Goal: Information Seeking & Learning: Understand process/instructions

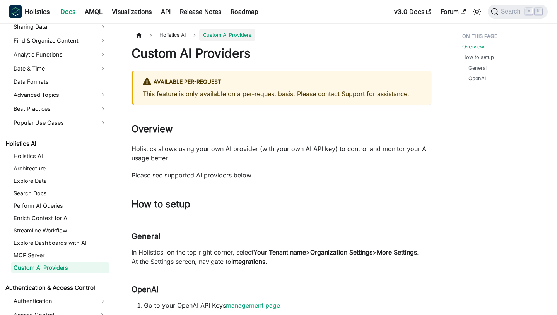
scroll to position [301, 0]
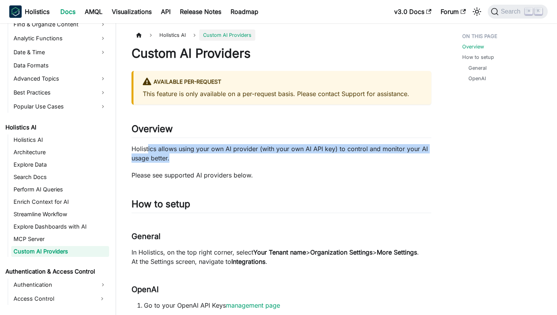
drag, startPoint x: 149, startPoint y: 149, endPoint x: 192, endPoint y: 162, distance: 45.4
click at [192, 162] on p "Holistics allows using your own AI provider (with your own AI API key) to contr…" at bounding box center [282, 153] width 300 height 19
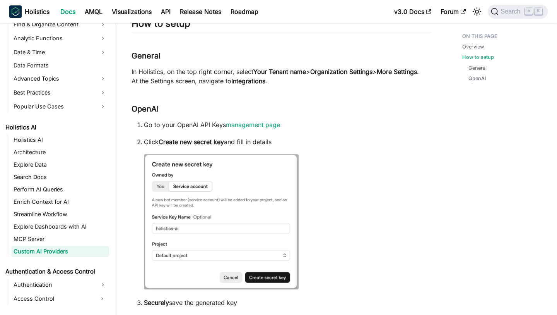
scroll to position [187, 0]
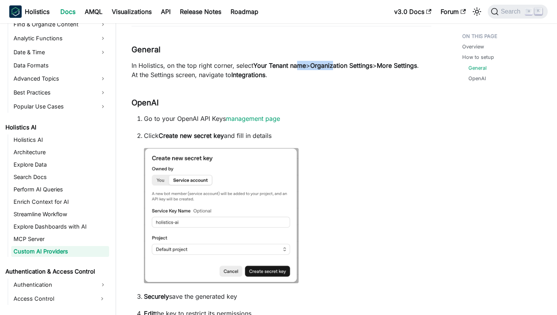
drag, startPoint x: 300, startPoint y: 62, endPoint x: 341, endPoint y: 65, distance: 40.8
click at [341, 65] on p "In Holistics, on the top right corner, select Your Tenant name > Organization S…" at bounding box center [282, 70] width 300 height 19
click at [340, 65] on strong "Organization Settings" at bounding box center [341, 66] width 62 height 8
drag, startPoint x: 314, startPoint y: 65, endPoint x: 376, endPoint y: 65, distance: 61.9
click at [376, 65] on p "In Holistics, on the top right corner, select Your Tenant name > Organization S…" at bounding box center [282, 70] width 300 height 19
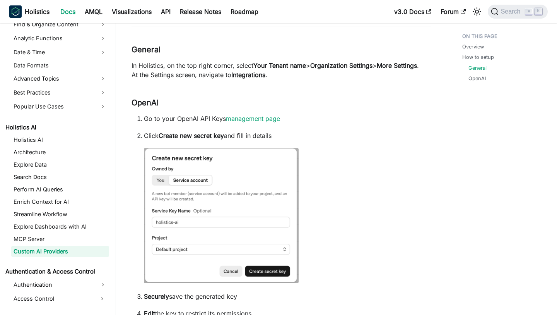
click at [373, 65] on strong "Organization Settings" at bounding box center [341, 66] width 62 height 8
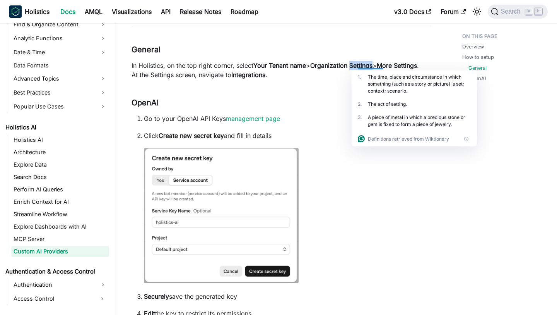
click at [284, 78] on p "In Holistics, on the top right corner, select Your Tenant name > Organization S…" at bounding box center [282, 70] width 300 height 19
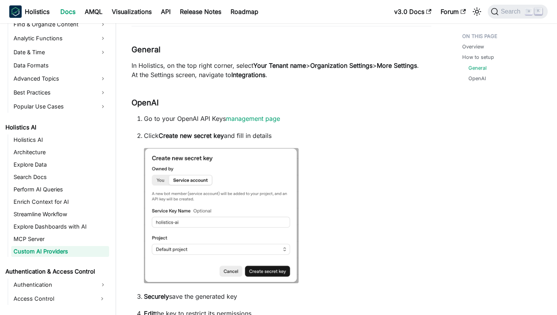
click at [345, 62] on strong "Organization Settings" at bounding box center [341, 66] width 62 height 8
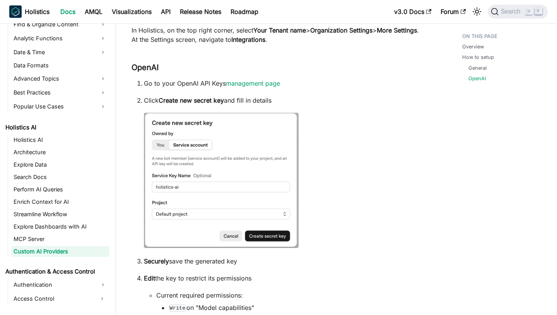
scroll to position [230, 0]
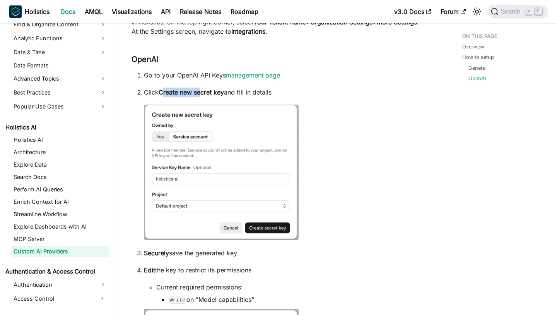
drag, startPoint x: 165, startPoint y: 103, endPoint x: 203, endPoint y: 103, distance: 37.9
click at [203, 96] on strong "Create new secret key" at bounding box center [191, 92] width 65 height 8
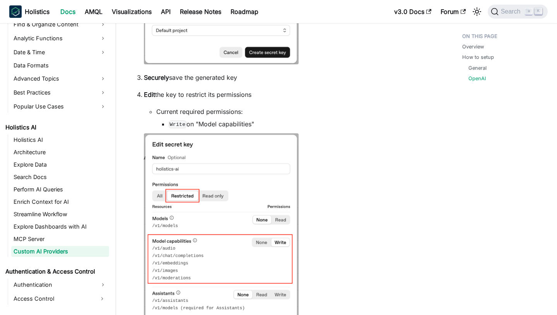
scroll to position [407, 0]
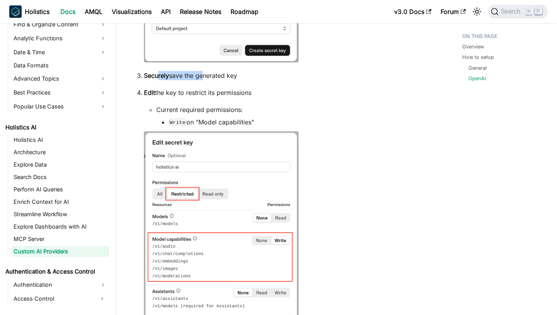
drag, startPoint x: 157, startPoint y: 85, endPoint x: 213, endPoint y: 85, distance: 56.1
click at [213, 80] on p "Securely save the generated key" at bounding box center [288, 75] width 288 height 9
drag, startPoint x: 153, startPoint y: 87, endPoint x: 175, endPoint y: 87, distance: 22.1
click at [175, 80] on p "Securely save the generated key" at bounding box center [288, 75] width 288 height 9
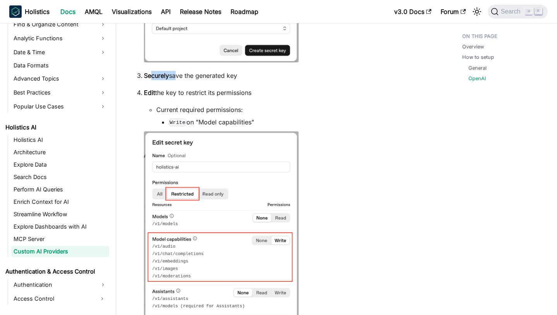
click at [175, 80] on p "Securely save the generated key" at bounding box center [288, 75] width 288 height 9
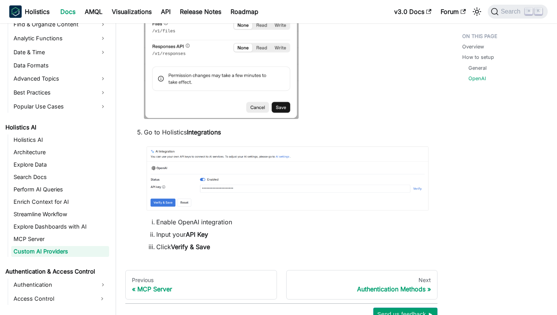
scroll to position [782, 0]
